Goal: Information Seeking & Learning: Check status

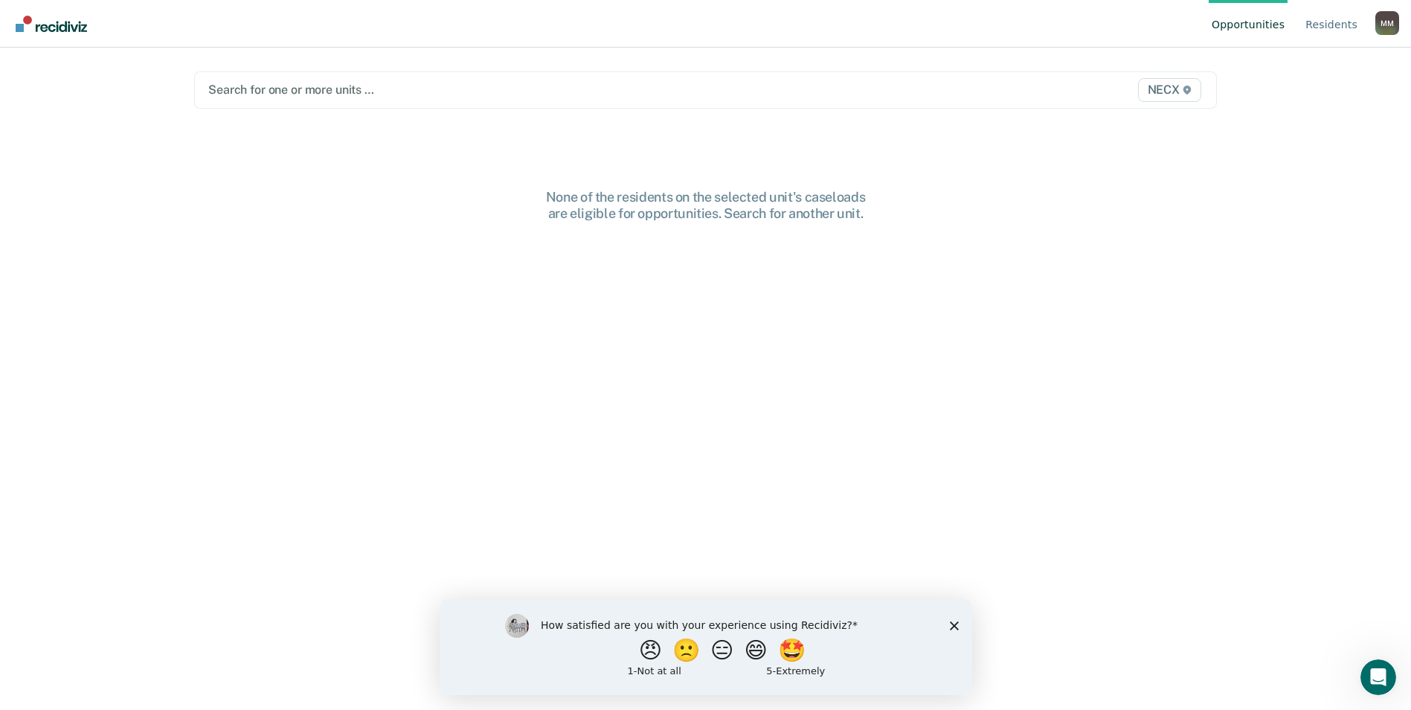
click at [224, 91] on div at bounding box center [555, 89] width 695 height 17
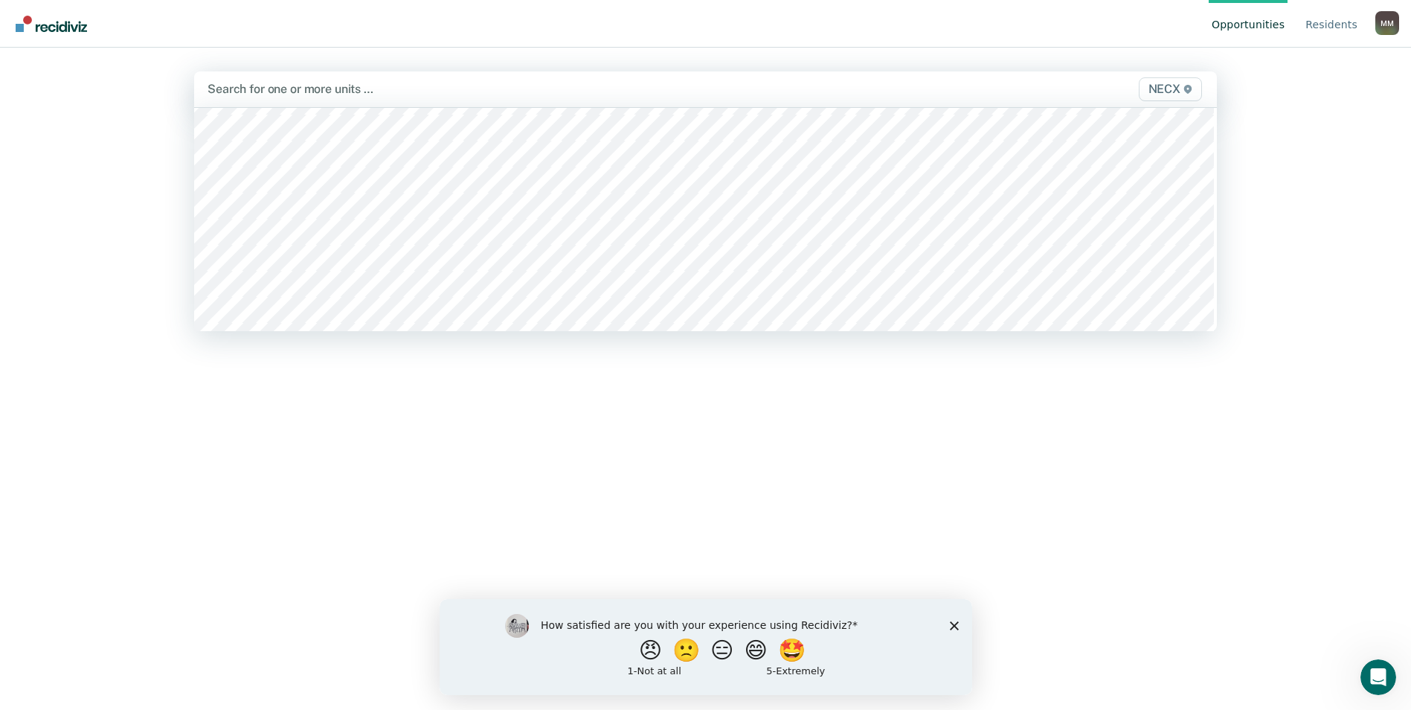
scroll to position [5132, 0]
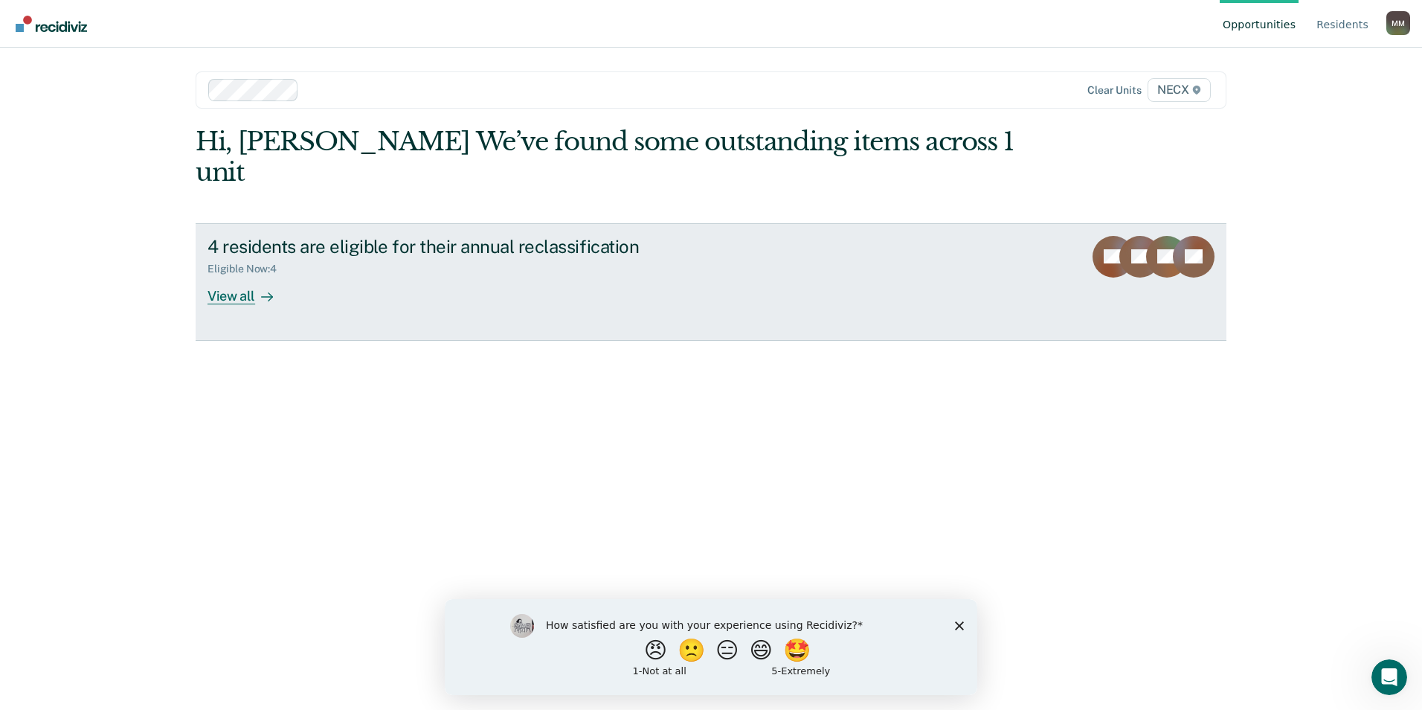
click at [222, 275] on div "View all" at bounding box center [248, 289] width 83 height 29
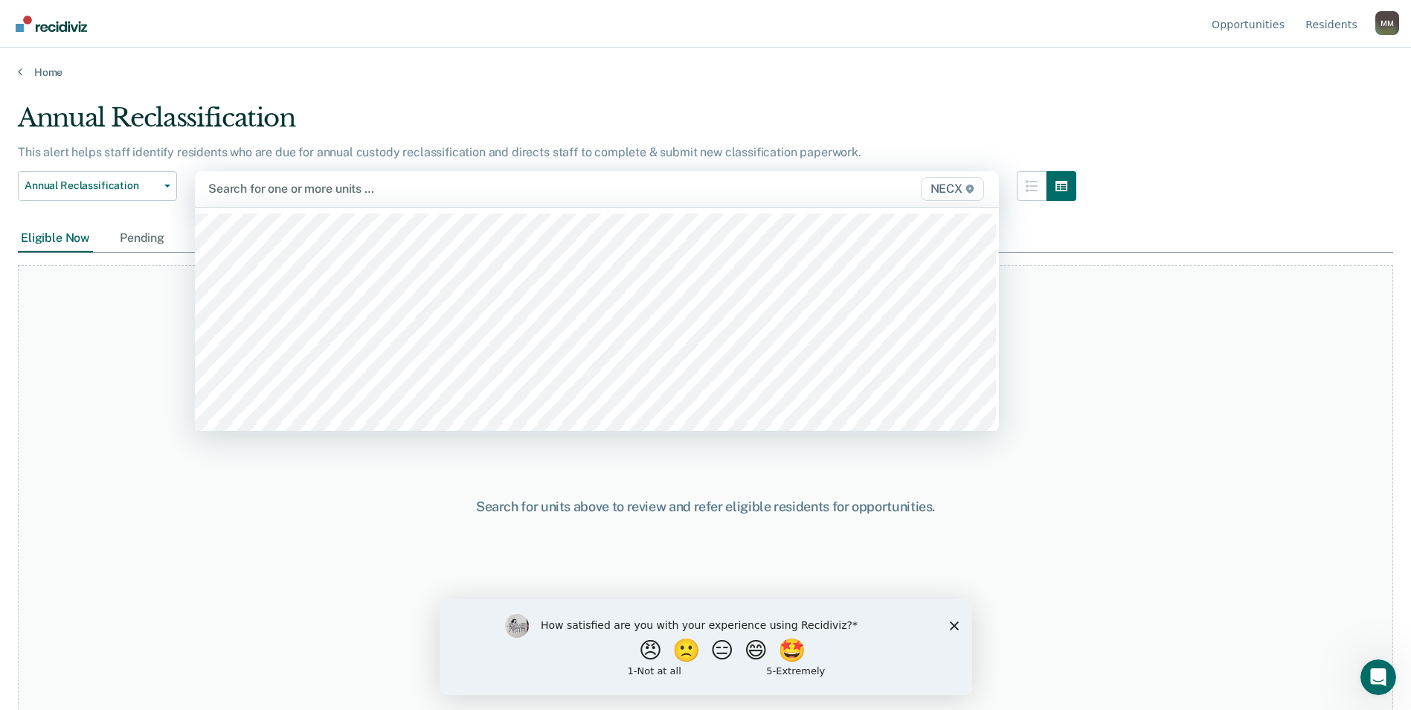
click at [234, 181] on div at bounding box center [479, 188] width 543 height 17
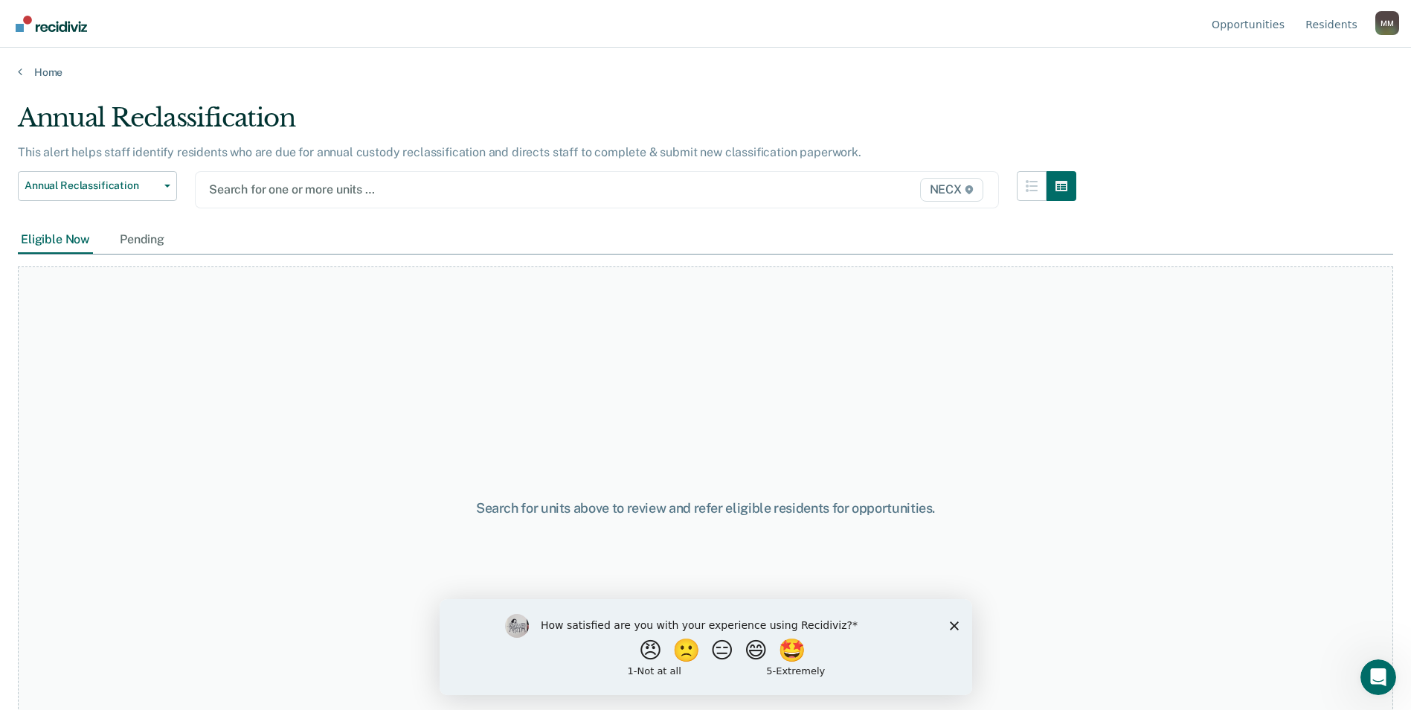
click at [271, 198] on div at bounding box center [480, 189] width 542 height 17
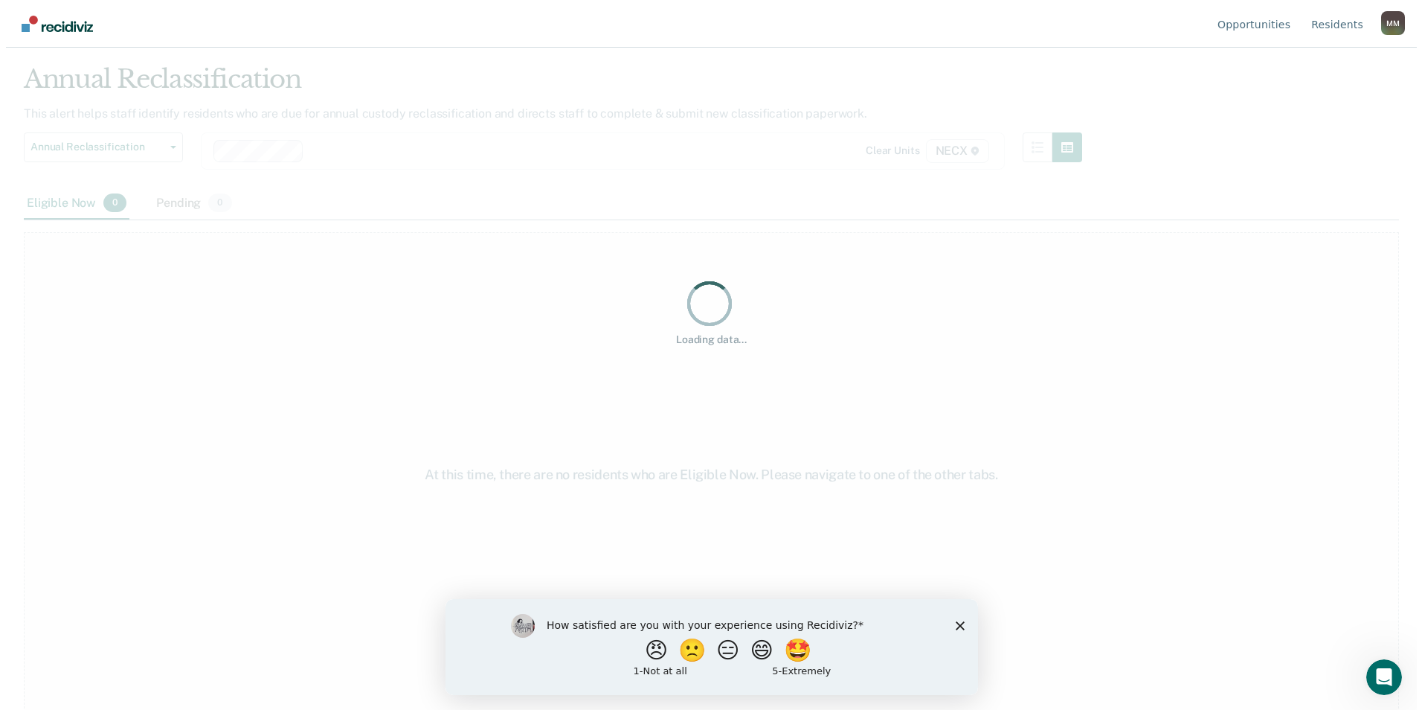
scroll to position [0, 0]
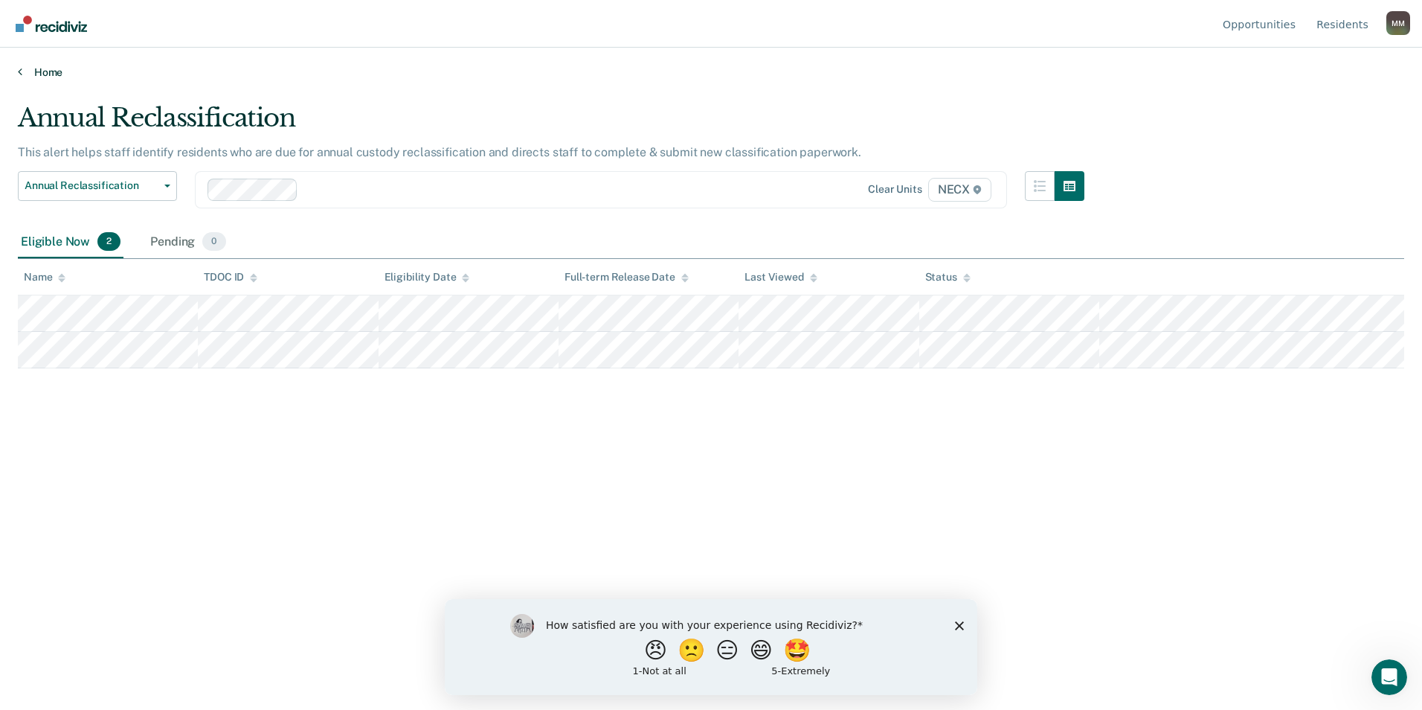
click at [37, 69] on link "Home" at bounding box center [711, 71] width 1386 height 13
